Goal: Contribute content: Add original content to the website for others to see

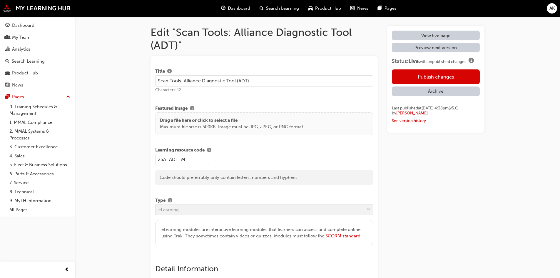
click at [432, 79] on button "Publish changes" at bounding box center [436, 76] width 88 height 15
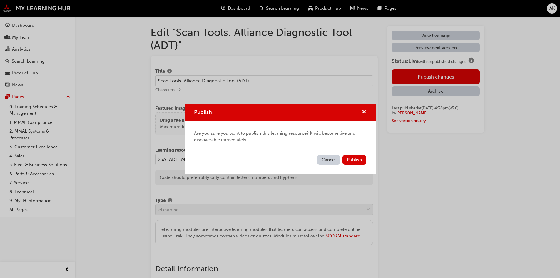
click at [352, 161] on span "Publish" at bounding box center [354, 159] width 15 height 5
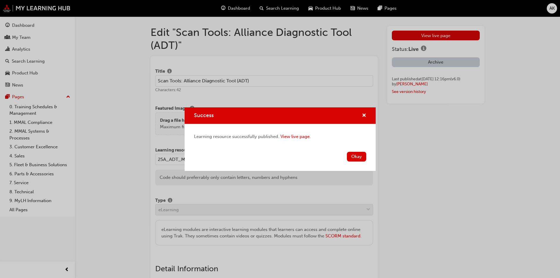
click at [357, 154] on button "Okay" at bounding box center [356, 157] width 19 height 10
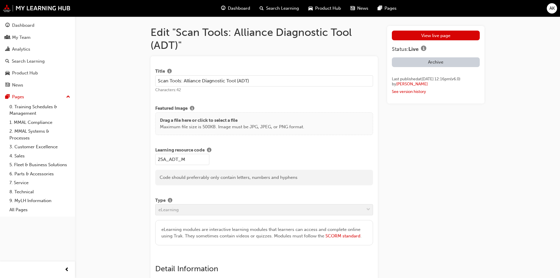
click at [423, 29] on div "View live page Status: Live Archive Last published at [DATE] 12:16pm (v 6 . 0 )…" at bounding box center [435, 65] width 97 height 78
click at [423, 35] on link "View live page" at bounding box center [436, 36] width 88 height 10
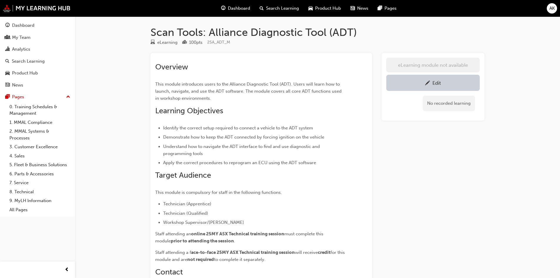
click at [98, 48] on div "Scan Tools: Alliance Diagnostic Tool (ADT) eLearning 100 pts 25A_ADT_M Overview…" at bounding box center [280, 178] width 560 height 357
drag, startPoint x: 307, startPoint y: 191, endPoint x: 310, endPoint y: 189, distance: 3.3
click at [307, 191] on p "This module is compulsory for staff in the following functions." at bounding box center [250, 192] width 191 height 7
drag, startPoint x: 316, startPoint y: 181, endPoint x: 327, endPoint y: 172, distance: 13.5
click at [317, 181] on div "Overview This module introduces users to the Alliance Diagnostic Tool (ADT). Us…" at bounding box center [250, 181] width 191 height 238
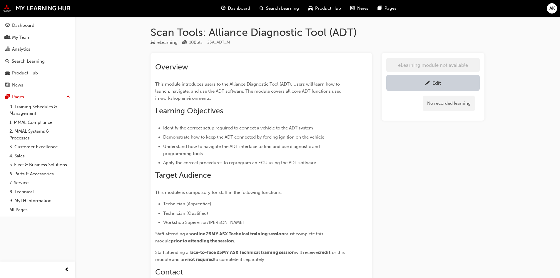
click at [333, 167] on div "Overview This module introduces users to the Alliance Diagnostic Tool (ADT). Us…" at bounding box center [250, 181] width 191 height 238
click at [451, 82] on div "Edit" at bounding box center [432, 82] width 85 height 7
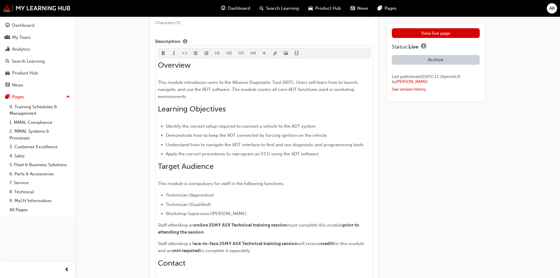
scroll to position [441, 0]
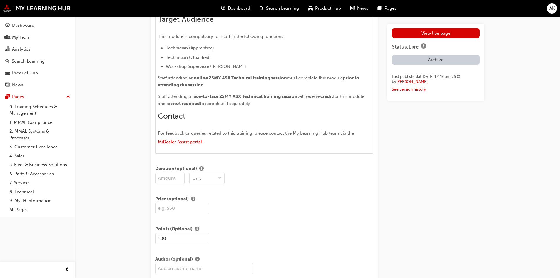
click at [344, 176] on div "Unit" at bounding box center [264, 177] width 218 height 11
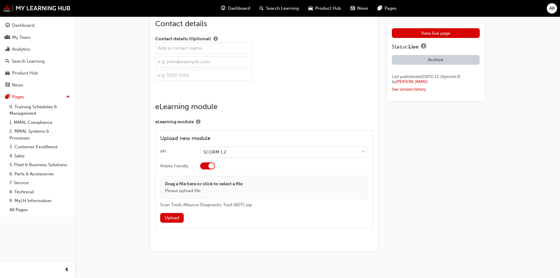
scroll to position [970, 0]
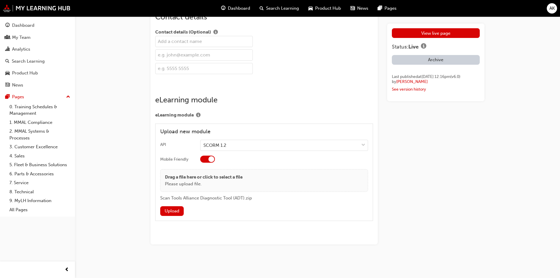
click at [169, 214] on button "Upload" at bounding box center [171, 211] width 23 height 10
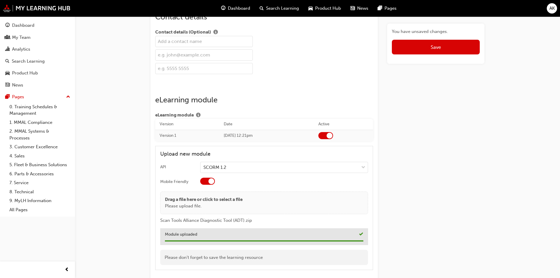
click at [372, 146] on div "Upload new module API SCORM 1.2 Mobile Friendly Drag a file here or click to se…" at bounding box center [264, 208] width 218 height 124
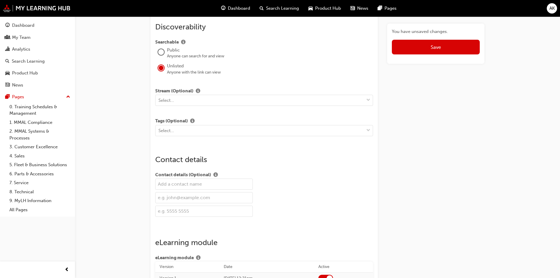
scroll to position [784, 0]
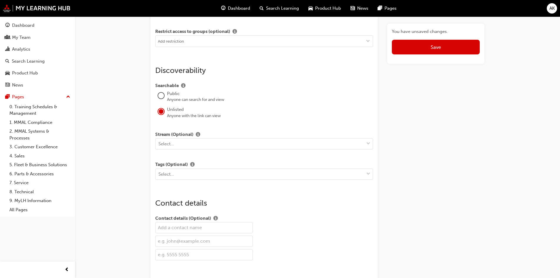
click at [442, 48] on button "Save" at bounding box center [436, 47] width 88 height 15
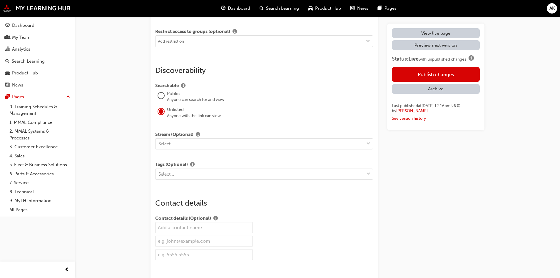
click at [428, 72] on button "Publish changes" at bounding box center [436, 74] width 88 height 15
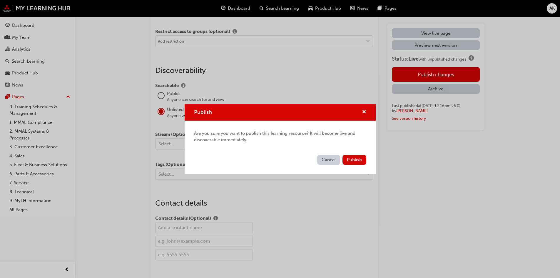
click at [348, 160] on span "Publish" at bounding box center [354, 159] width 15 height 5
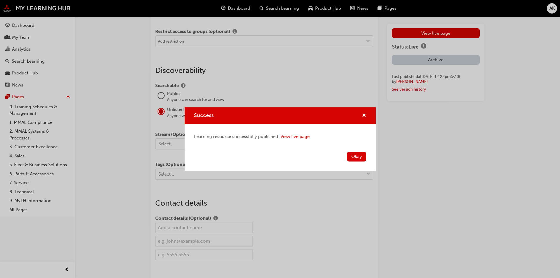
click at [355, 156] on button "Okay" at bounding box center [356, 157] width 19 height 10
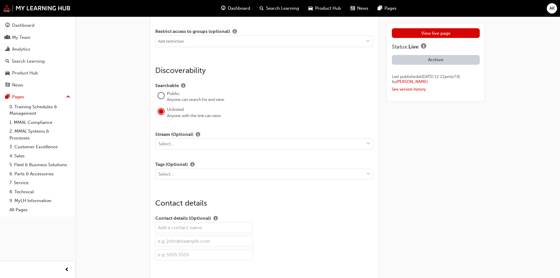
click at [445, 31] on link "View live page" at bounding box center [436, 33] width 88 height 10
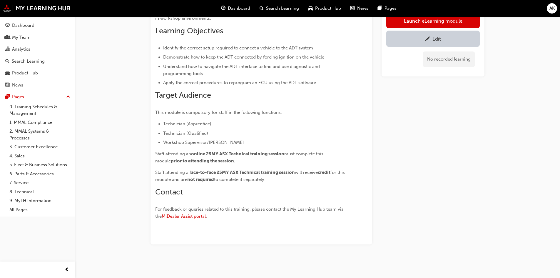
click at [437, 19] on link "Launch eLearning module" at bounding box center [432, 21] width 93 height 15
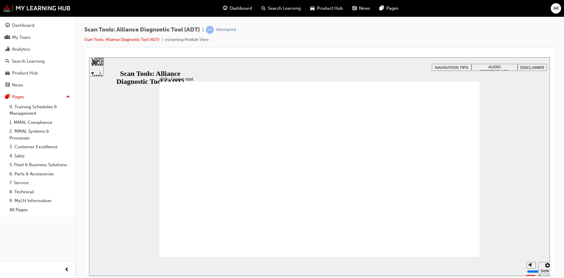
click at [99, 66] on div "Sidebar Toggle" at bounding box center [96, 68] width 10 height 35
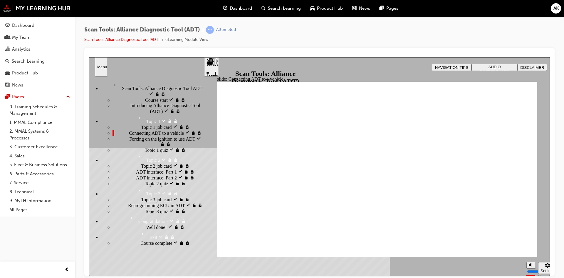
type input "7"
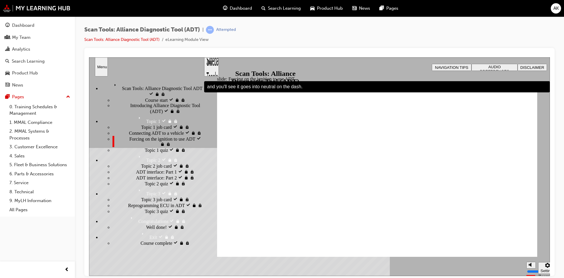
click at [211, 68] on div "Sidebar Toggle" at bounding box center [211, 68] width 10 height 35
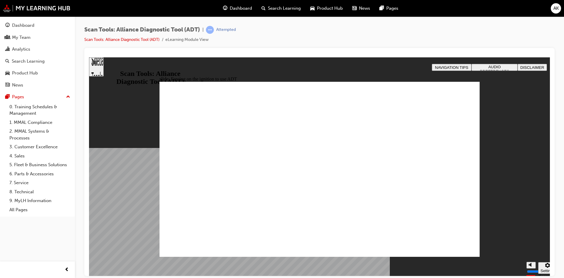
type input "52"
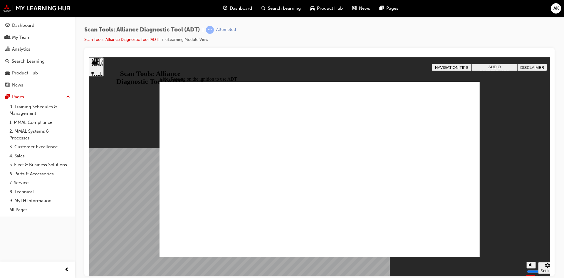
radio input "true"
drag, startPoint x: 335, startPoint y: 217, endPoint x: 334, endPoint y: 213, distance: 4.1
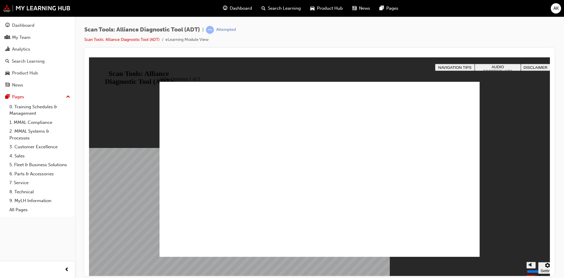
radio input "true"
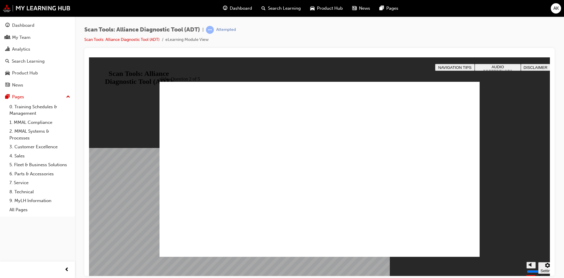
click at [131, 40] on link "Scan Tools: Alliance Diagnostic Tool (ADT)" at bounding box center [121, 39] width 75 height 5
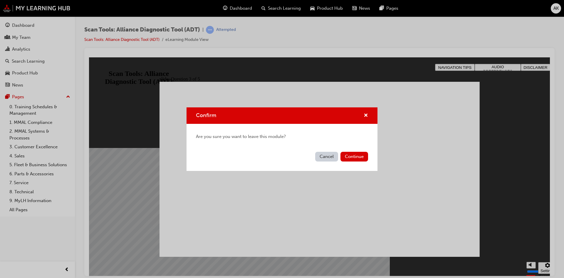
click at [349, 158] on button "Continue" at bounding box center [354, 157] width 28 height 10
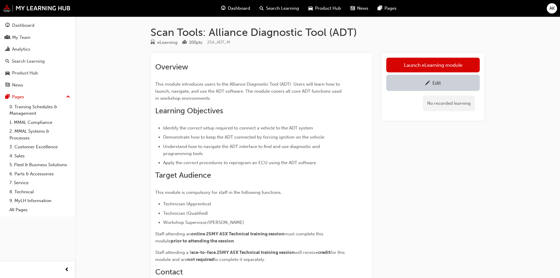
click at [468, 65] on link "Launch eLearning module" at bounding box center [432, 65] width 93 height 15
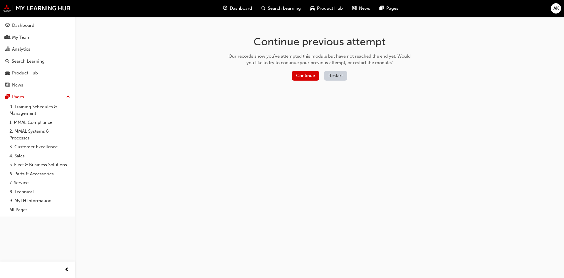
click at [308, 76] on button "Continue" at bounding box center [306, 76] width 28 height 10
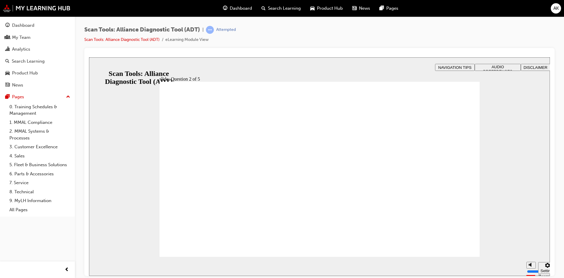
radio input "true"
drag, startPoint x: 360, startPoint y: 200, endPoint x: 330, endPoint y: 210, distance: 31.3
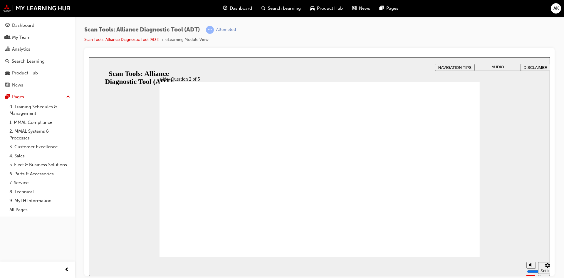
radio input "true"
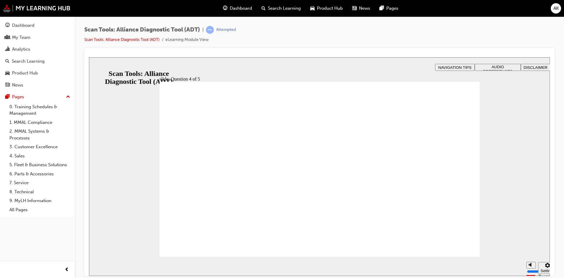
radio input "true"
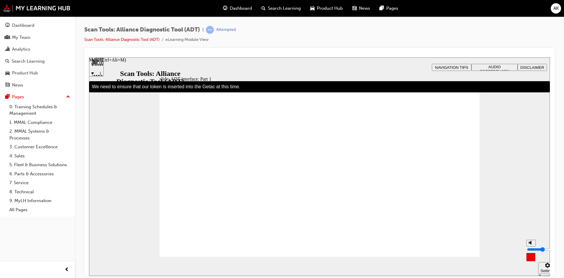
drag, startPoint x: 531, startPoint y: 243, endPoint x: 531, endPoint y: 249, distance: 5.9
type input "4"
click at [531, 249] on input "volume" at bounding box center [546, 248] width 38 height 5
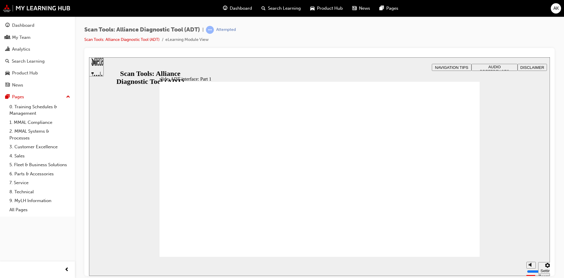
click at [118, 35] on div "Scan Tools: Alliance Diagnostic Tool (ADT) | Attempted Scan Tools: Alliance Dia…" at bounding box center [160, 34] width 152 height 17
click at [115, 38] on link "Scan Tools: Alliance Diagnostic Tool (ADT)" at bounding box center [121, 39] width 75 height 5
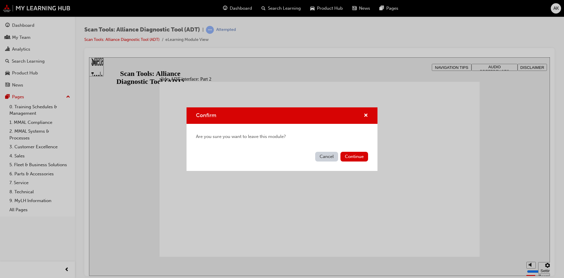
click at [364, 153] on button "Continue" at bounding box center [354, 157] width 28 height 10
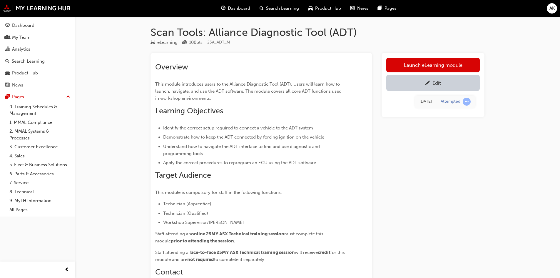
click at [443, 68] on link "Launch eLearning module" at bounding box center [432, 65] width 93 height 15
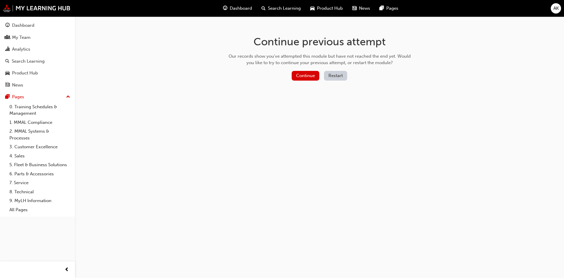
click at [300, 77] on button "Continue" at bounding box center [306, 76] width 28 height 10
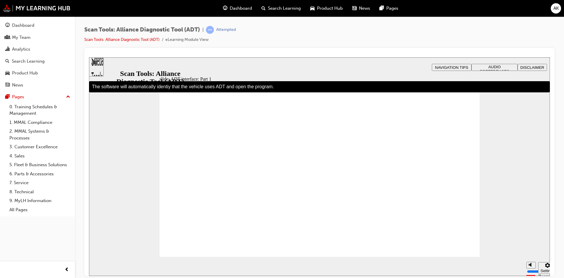
click at [101, 68] on div "Sidebar Toggle" at bounding box center [96, 68] width 10 height 35
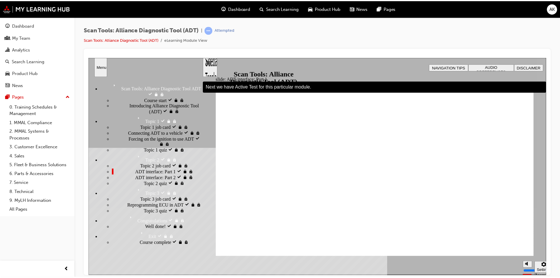
scroll to position [78, 0]
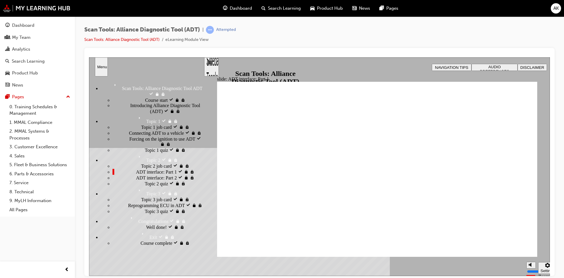
click at [128, 41] on link "Scan Tools: Alliance Diagnostic Tool (ADT)" at bounding box center [121, 39] width 75 height 5
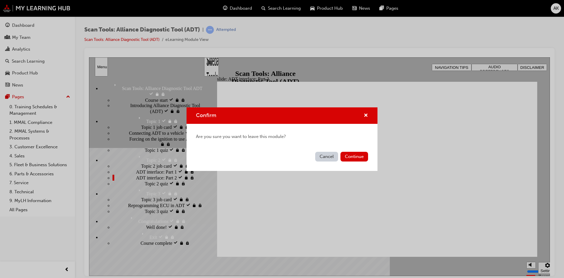
click at [348, 153] on button "Continue" at bounding box center [354, 157] width 28 height 10
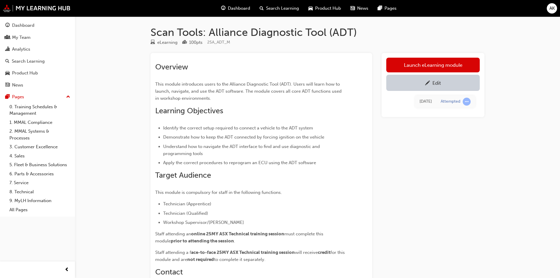
click at [442, 83] on div "Edit" at bounding box center [432, 82] width 85 height 7
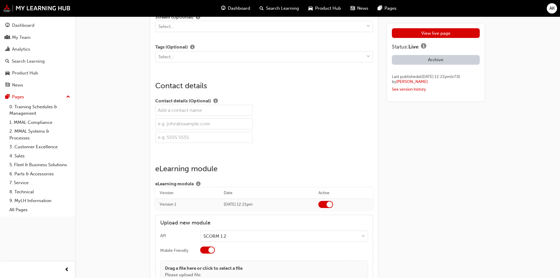
scroll to position [992, 0]
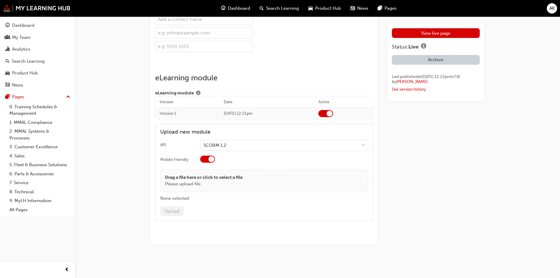
click at [333, 113] on div at bounding box center [325, 113] width 15 height 7
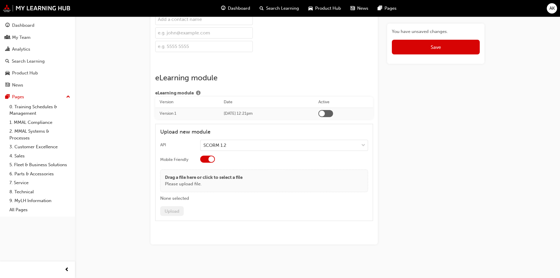
click at [419, 43] on button "Save" at bounding box center [436, 47] width 88 height 15
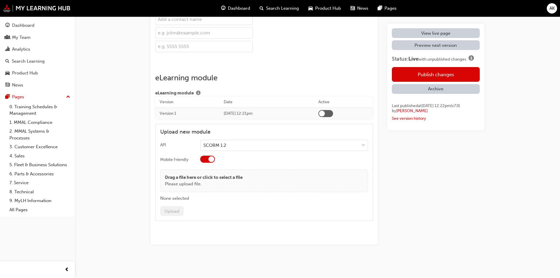
click at [434, 73] on button "Publish changes" at bounding box center [436, 74] width 88 height 15
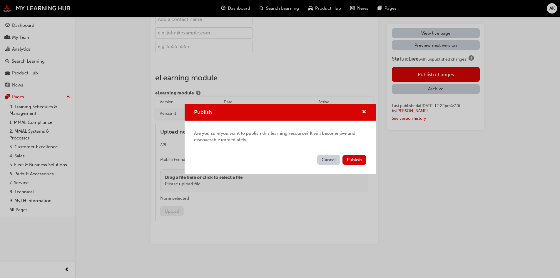
click at [356, 157] on span "Publish" at bounding box center [354, 159] width 15 height 5
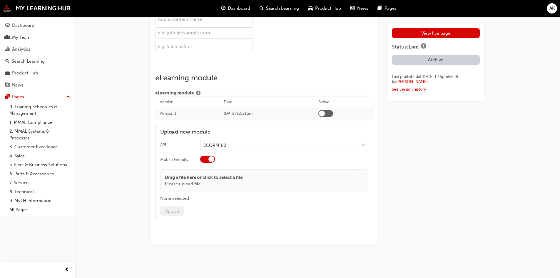
click at [21, 63] on div "Search Learning" at bounding box center [28, 61] width 33 height 7
click at [431, 33] on link "View live page" at bounding box center [436, 33] width 88 height 10
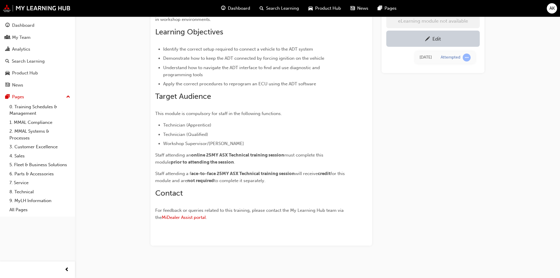
scroll to position [80, 0]
click at [418, 41] on div "Edit" at bounding box center [432, 38] width 85 height 7
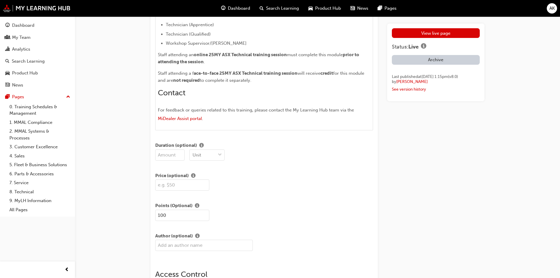
scroll to position [288, 0]
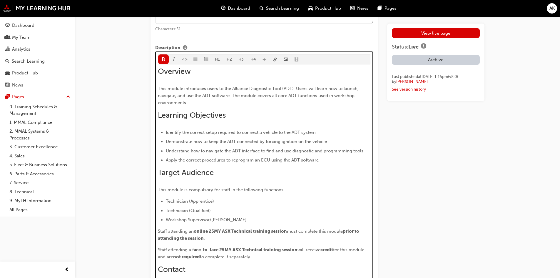
click at [199, 243] on div "Overview This module introduces users to the Alliance Diagnostic Tool (ADT). Us…" at bounding box center [264, 183] width 213 height 233
drag, startPoint x: 195, startPoint y: 248, endPoint x: 298, endPoint y: 248, distance: 103.1
click at [298, 248] on p "Staff attending a f ace-to-face 25MY ASX Technical training session will receiv…" at bounding box center [264, 253] width 213 height 14
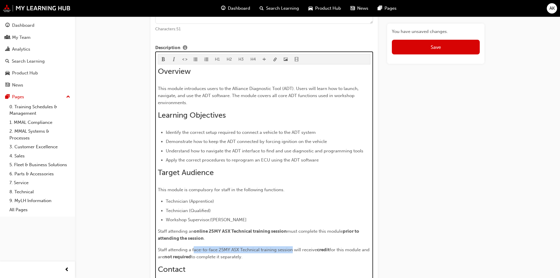
drag, startPoint x: 243, startPoint y: 248, endPoint x: 221, endPoint y: 249, distance: 22.4
click at [243, 248] on span "Staff attending a face-to-face 25MY ASX Technical training session will receive" at bounding box center [237, 249] width 159 height 5
click at [194, 249] on span "Staff attending a face-to-face 25MY ASX Technical training session will receive" at bounding box center [237, 249] width 159 height 5
click at [194, 250] on span "Staff attending a face-to-face 25MY ASX Technical training session will receive" at bounding box center [237, 249] width 159 height 5
drag, startPoint x: 193, startPoint y: 249, endPoint x: 230, endPoint y: 251, distance: 36.8
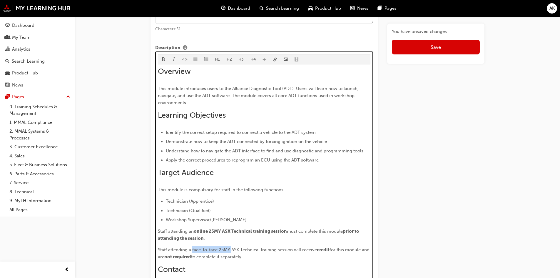
click at [230, 251] on span "Staff attending a face-to-face 25MY ASX Technical training session will receive" at bounding box center [237, 249] width 159 height 5
click at [286, 251] on span "Staff attending a face-to-face 25MY ASX Technical training session will receive" at bounding box center [237, 249] width 159 height 5
drag, startPoint x: 293, startPoint y: 249, endPoint x: 192, endPoint y: 249, distance: 100.4
click at [192, 249] on span "Staff attending a face-to-face 25MY ASX Technical training session will receive" at bounding box center [237, 249] width 159 height 5
click at [281, 263] on div "Overview This module introduces users to the Alliance Diagnostic Tool (ADT). Us…" at bounding box center [264, 183] width 213 height 233
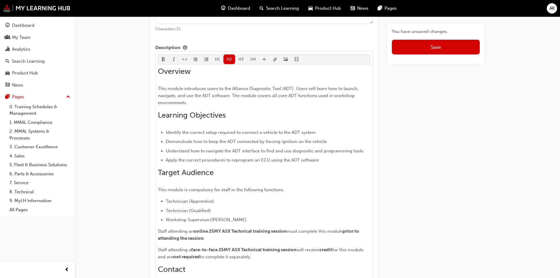
click at [423, 47] on button "Save" at bounding box center [436, 47] width 88 height 15
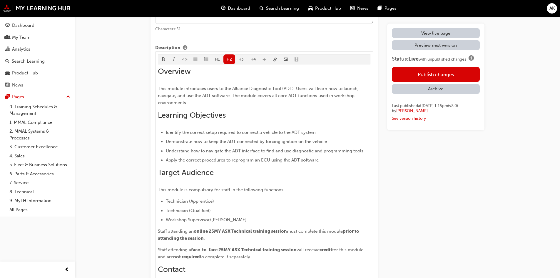
click at [436, 76] on button "Publish changes" at bounding box center [436, 74] width 88 height 15
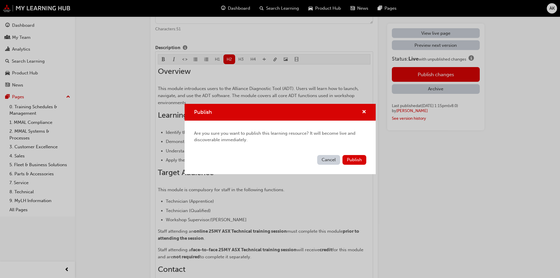
click at [355, 162] on span "Publish" at bounding box center [354, 159] width 15 height 5
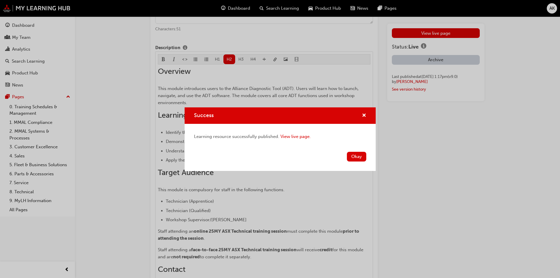
click at [356, 155] on button "Okay" at bounding box center [356, 157] width 19 height 10
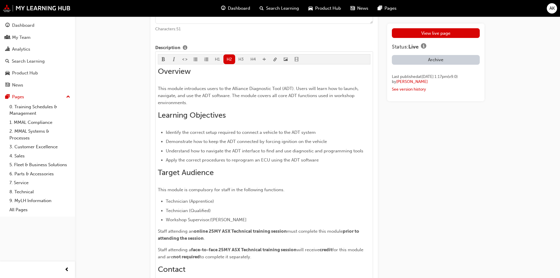
click at [424, 32] on link "View live page" at bounding box center [436, 33] width 88 height 10
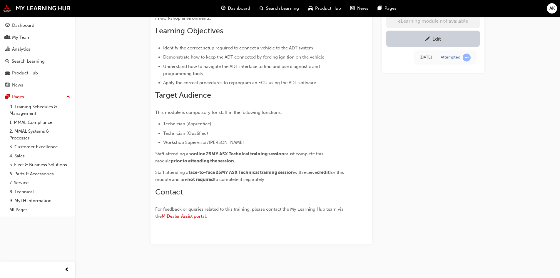
scroll to position [80, 0]
